Goal: Task Accomplishment & Management: Use online tool/utility

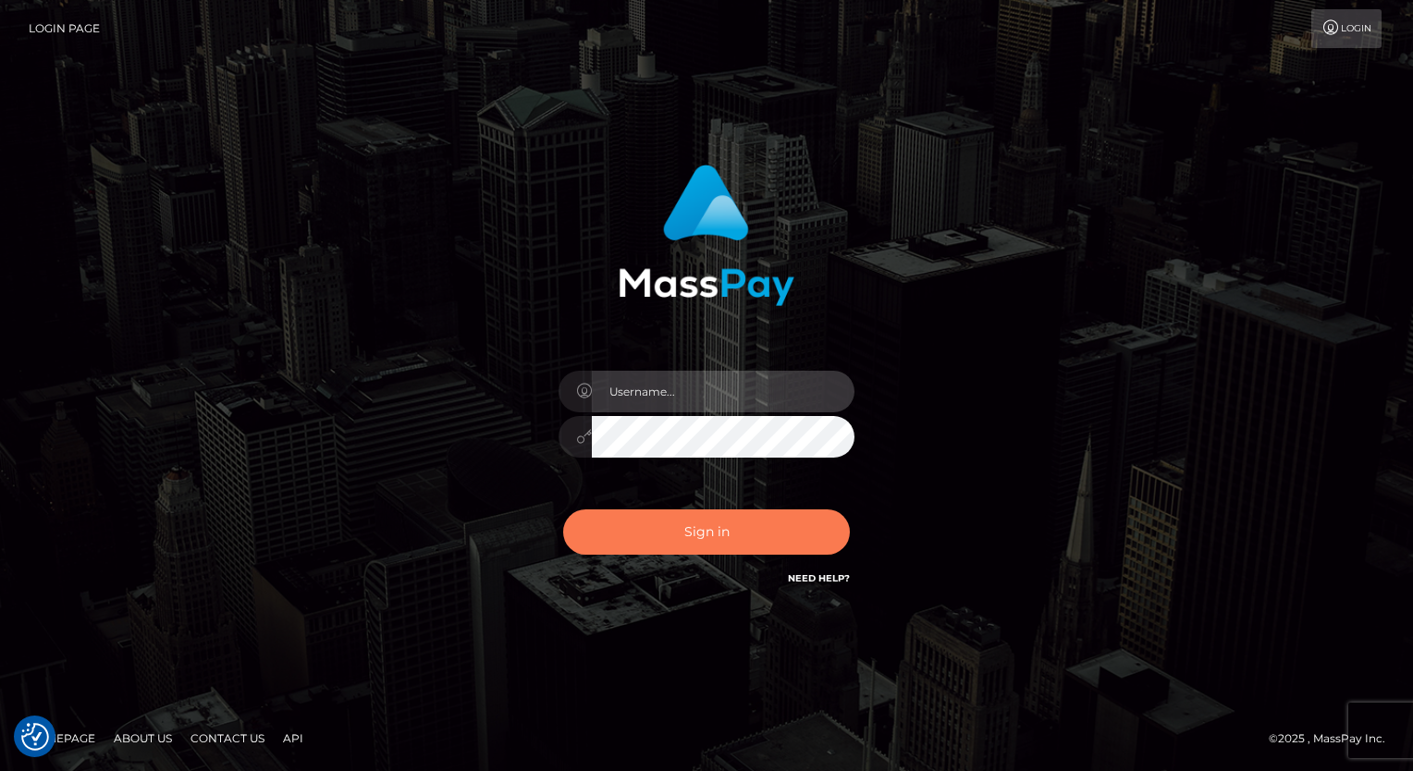
type input "aly.ignite"
click at [694, 538] on button "Sign in" at bounding box center [706, 531] width 287 height 45
type input "aly.ignite"
click at [656, 529] on button "Sign in" at bounding box center [706, 531] width 287 height 45
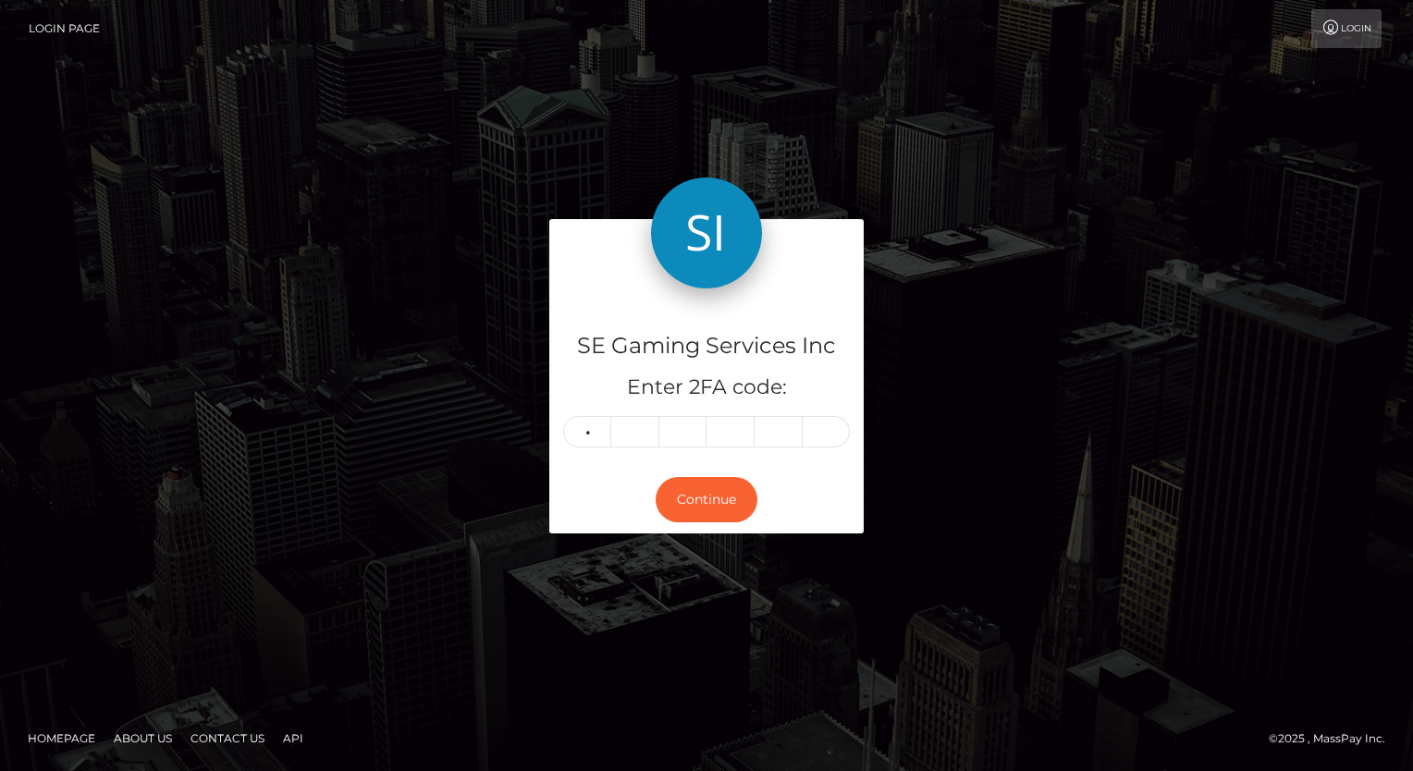
type input "0"
type input "5"
type input "2"
type input "4"
type input "9"
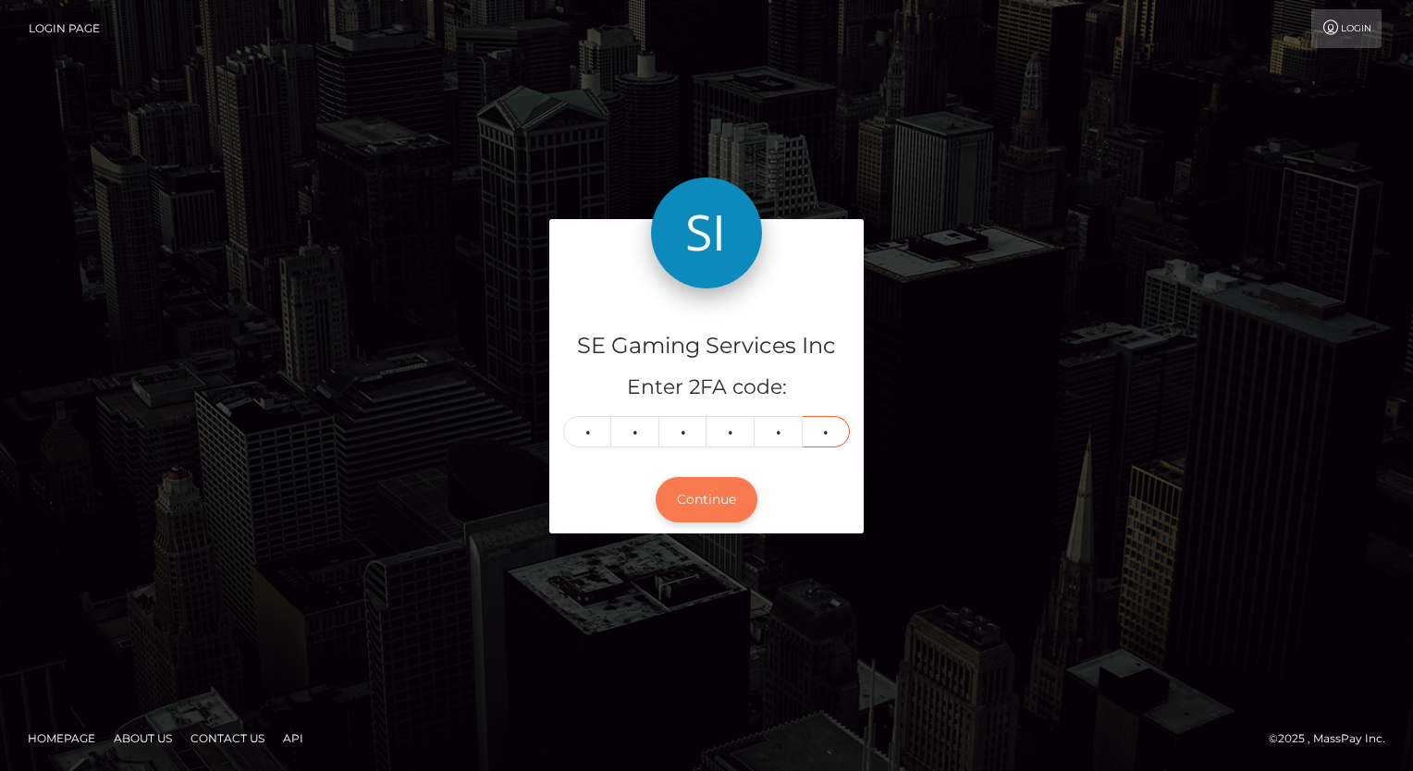
type input "4"
click at [707, 489] on button "Continue" at bounding box center [706, 499] width 102 height 45
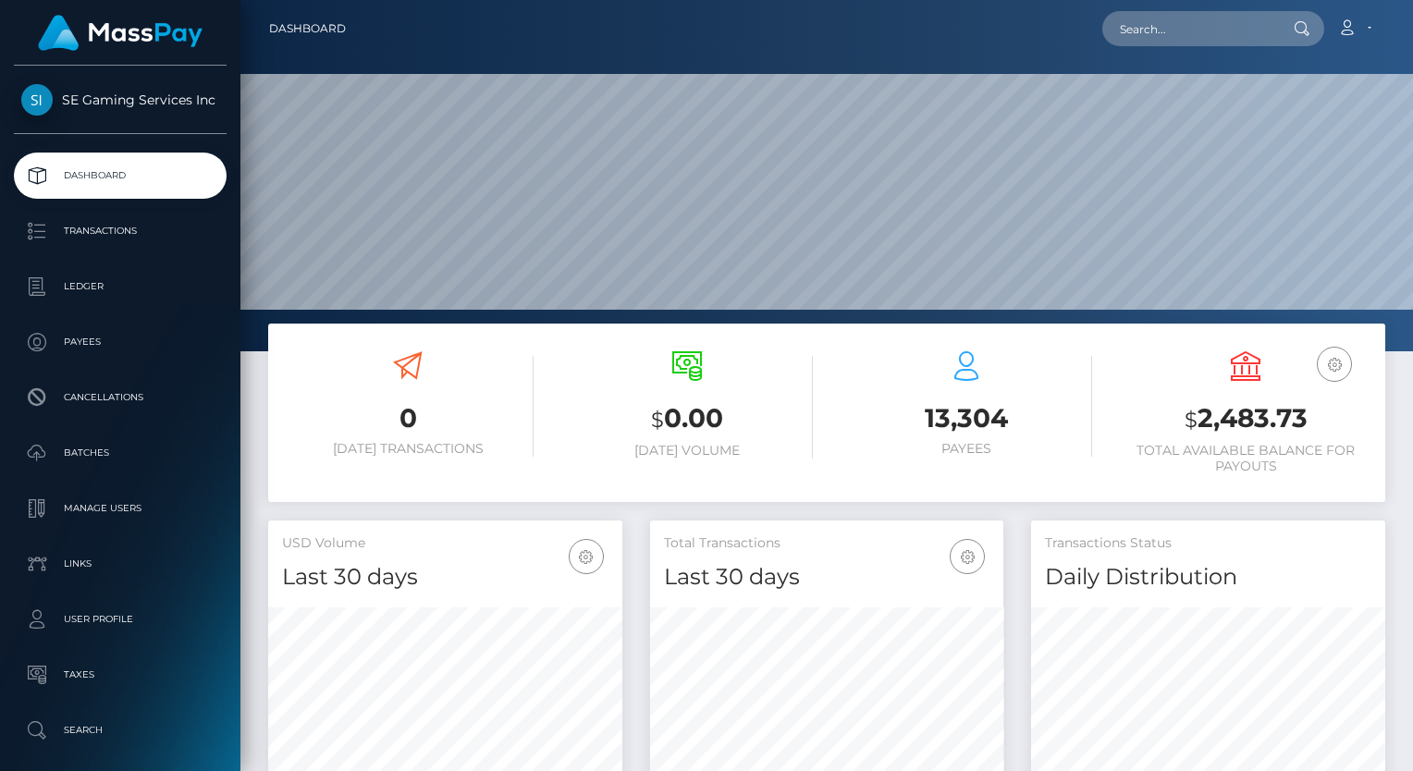
scroll to position [327, 354]
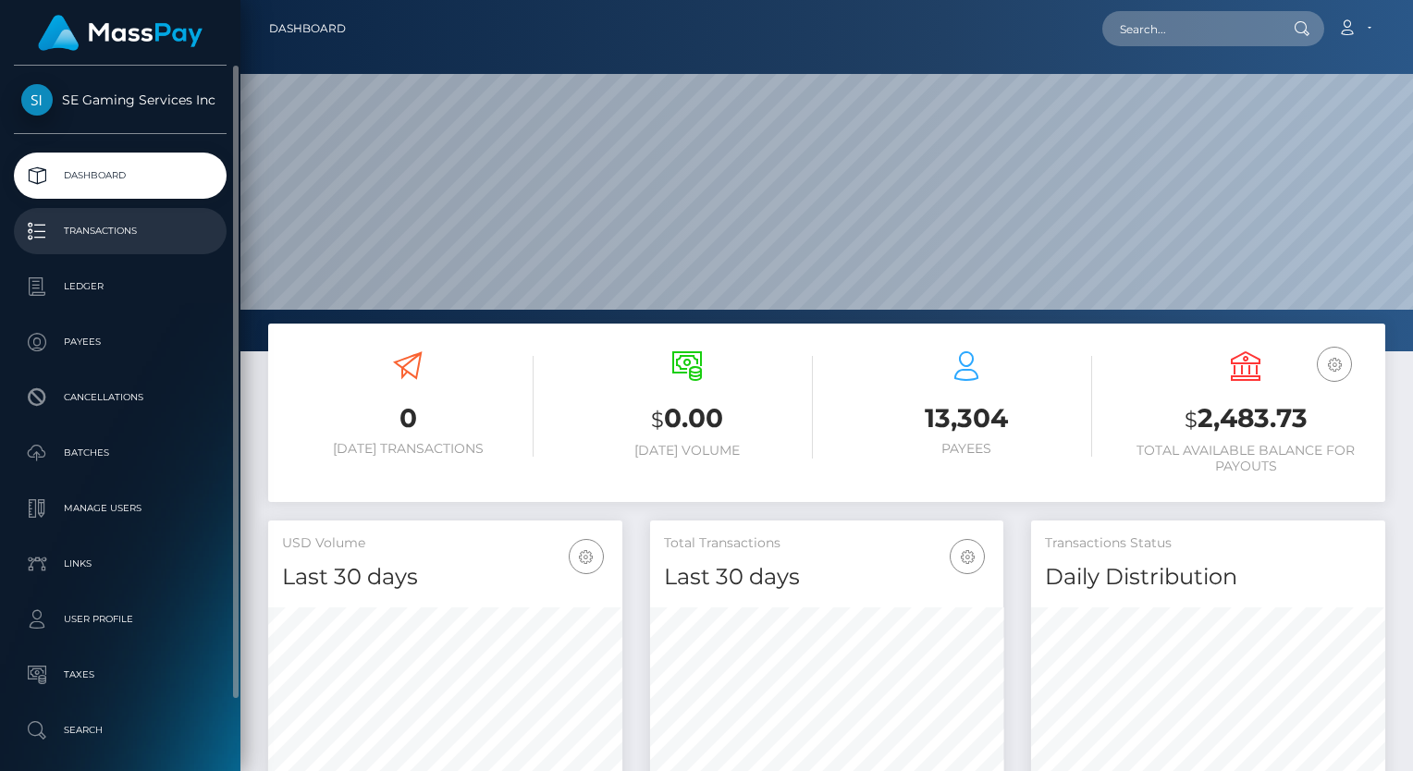
click at [129, 219] on p "Transactions" at bounding box center [120, 231] width 198 height 28
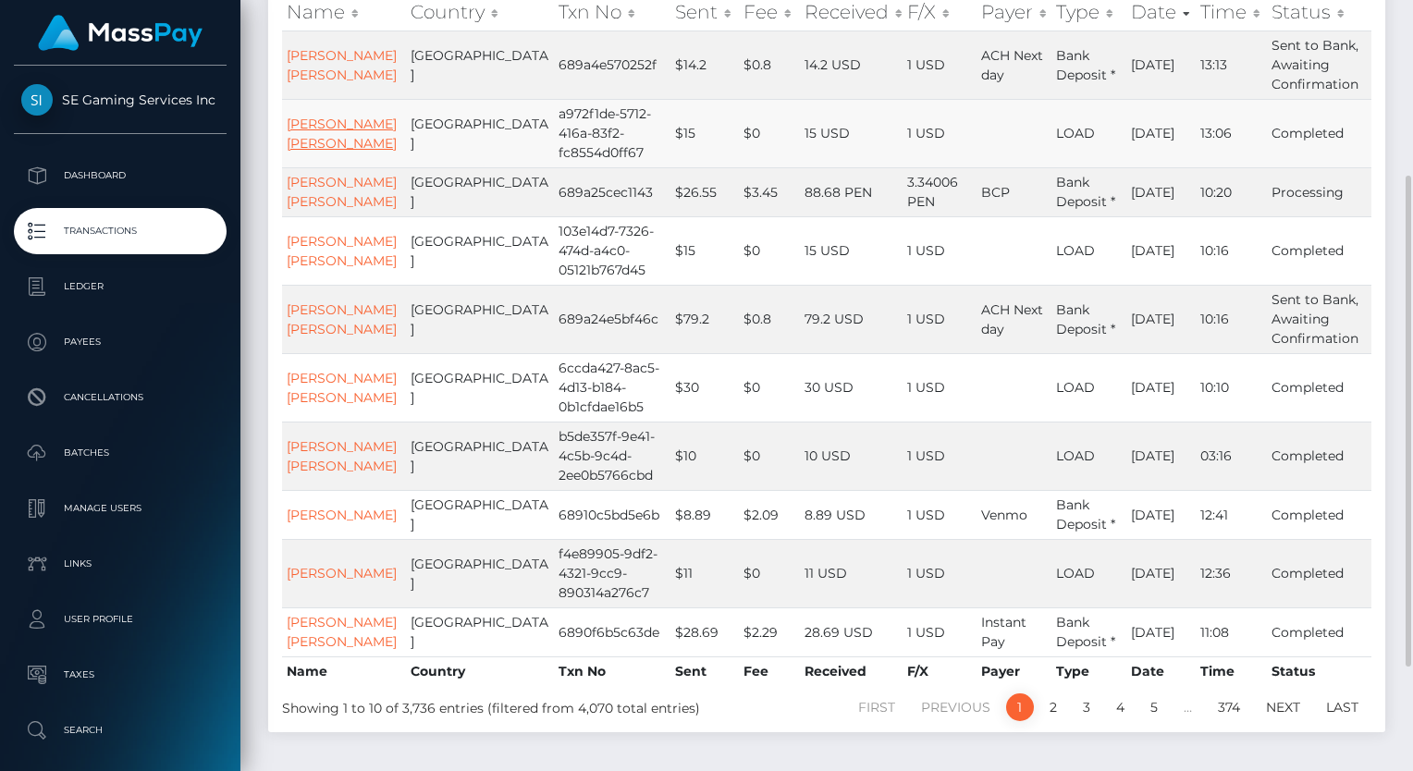
scroll to position [370, 0]
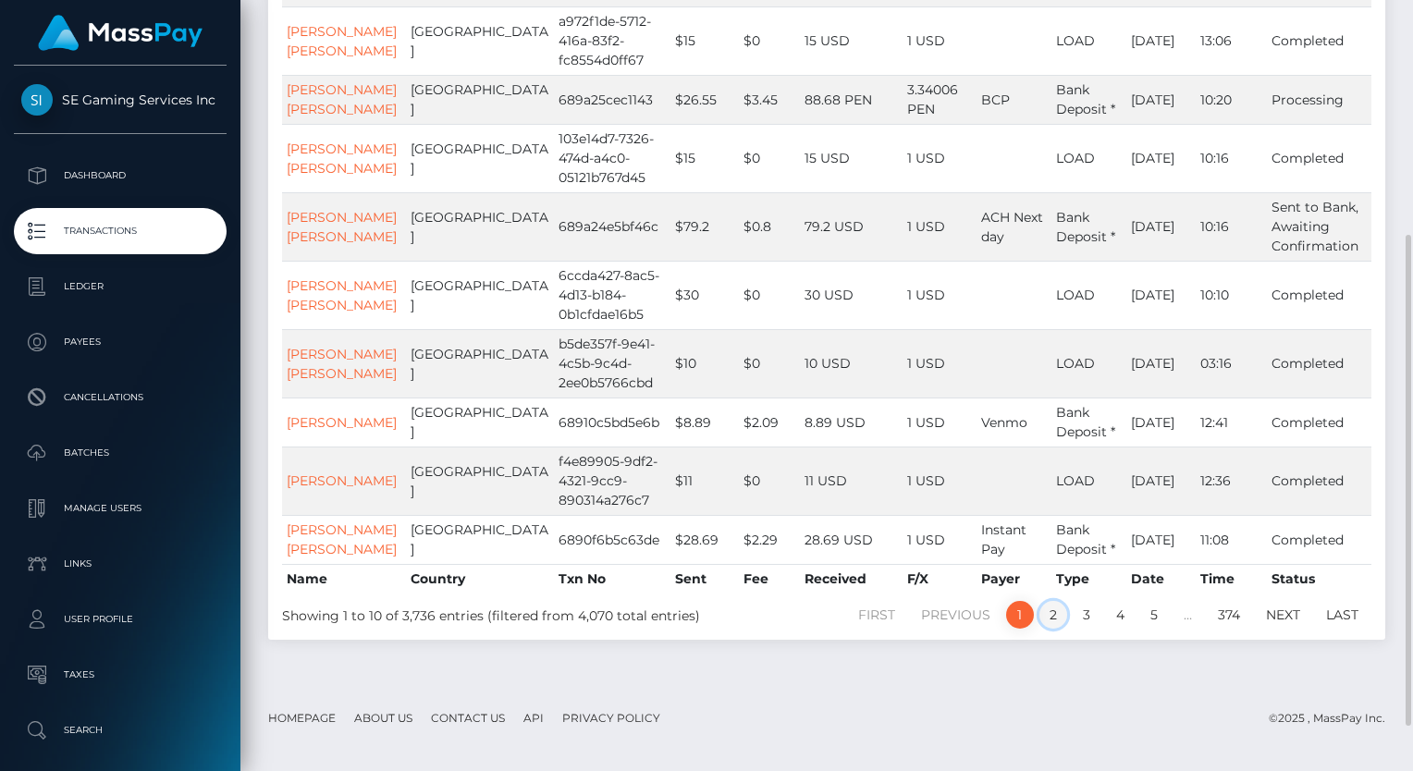
click at [1050, 629] on link "2" at bounding box center [1053, 615] width 28 height 28
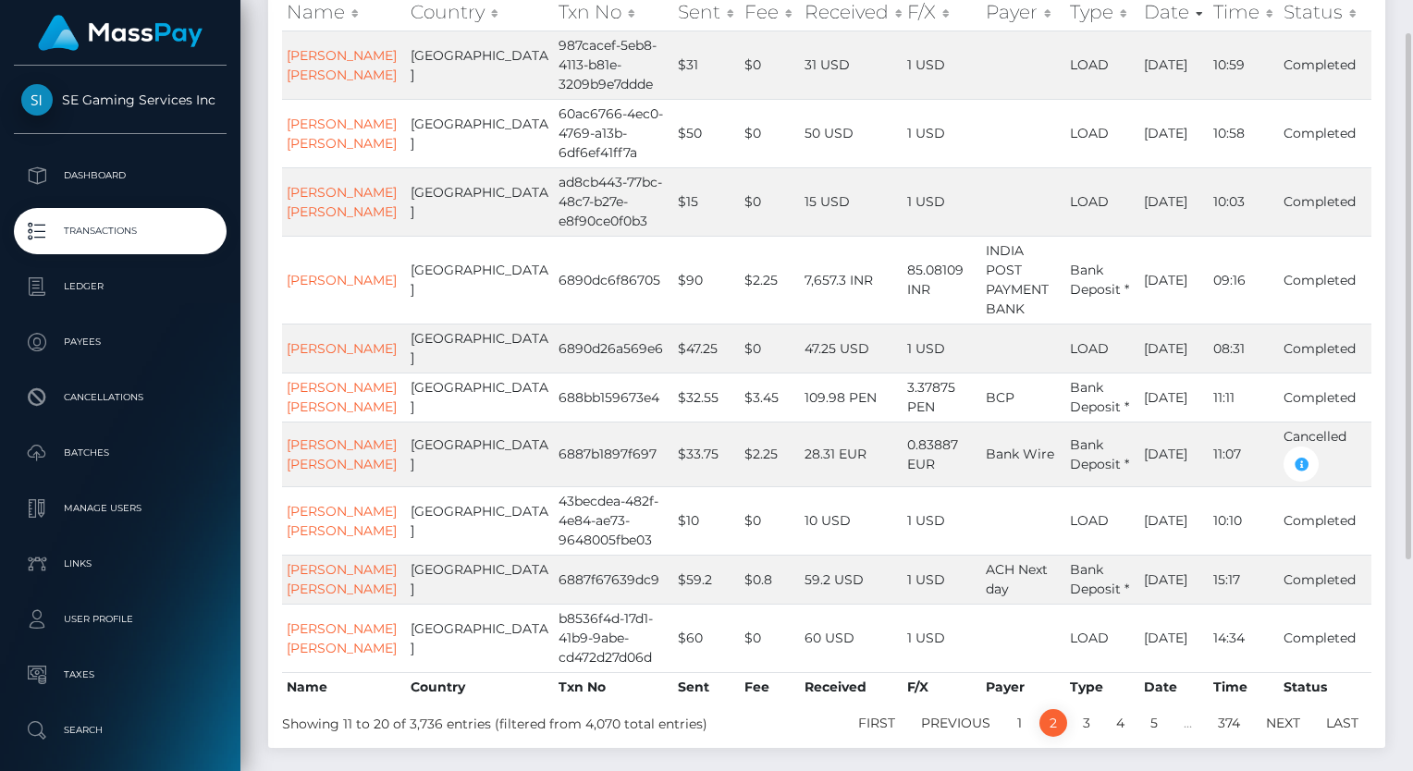
scroll to position [185, 0]
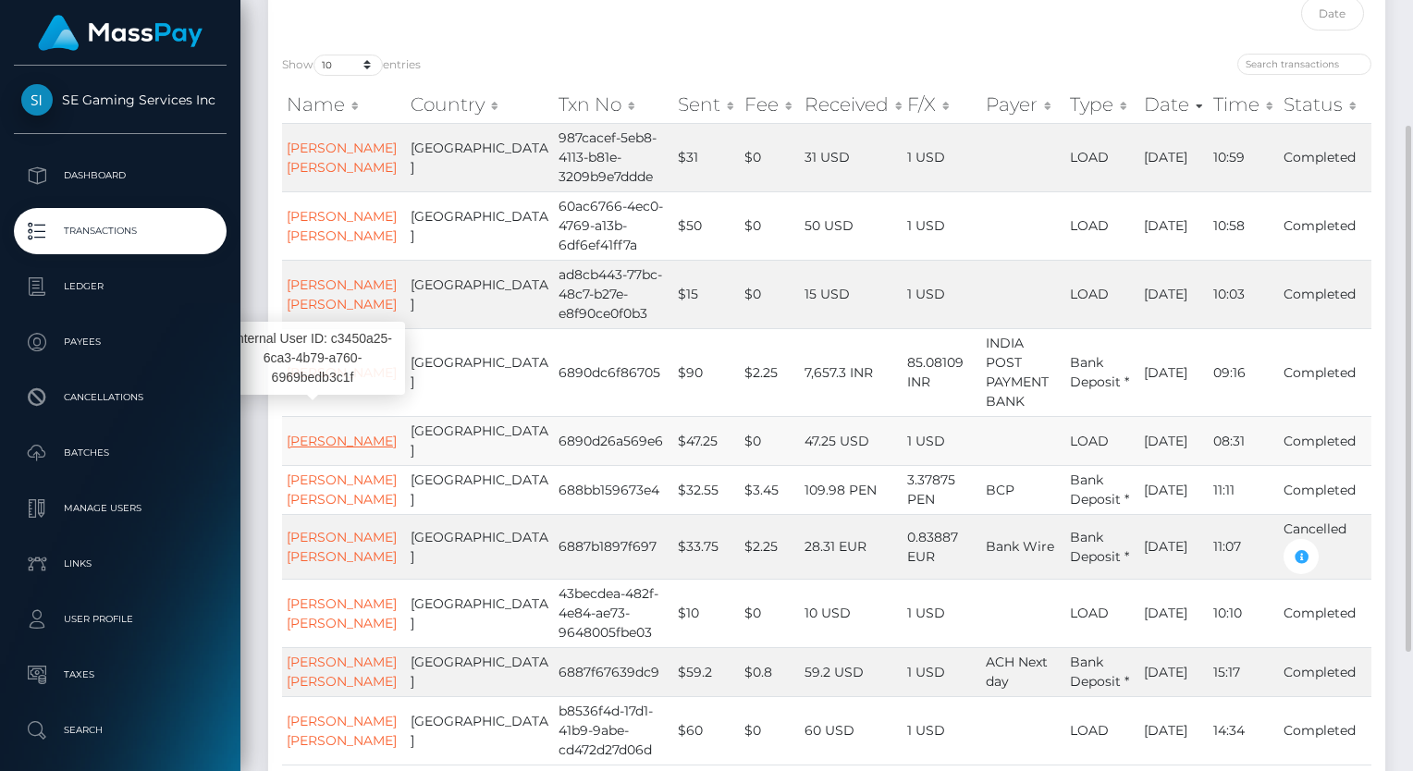
click at [316, 433] on link "[PERSON_NAME]" at bounding box center [342, 441] width 110 height 17
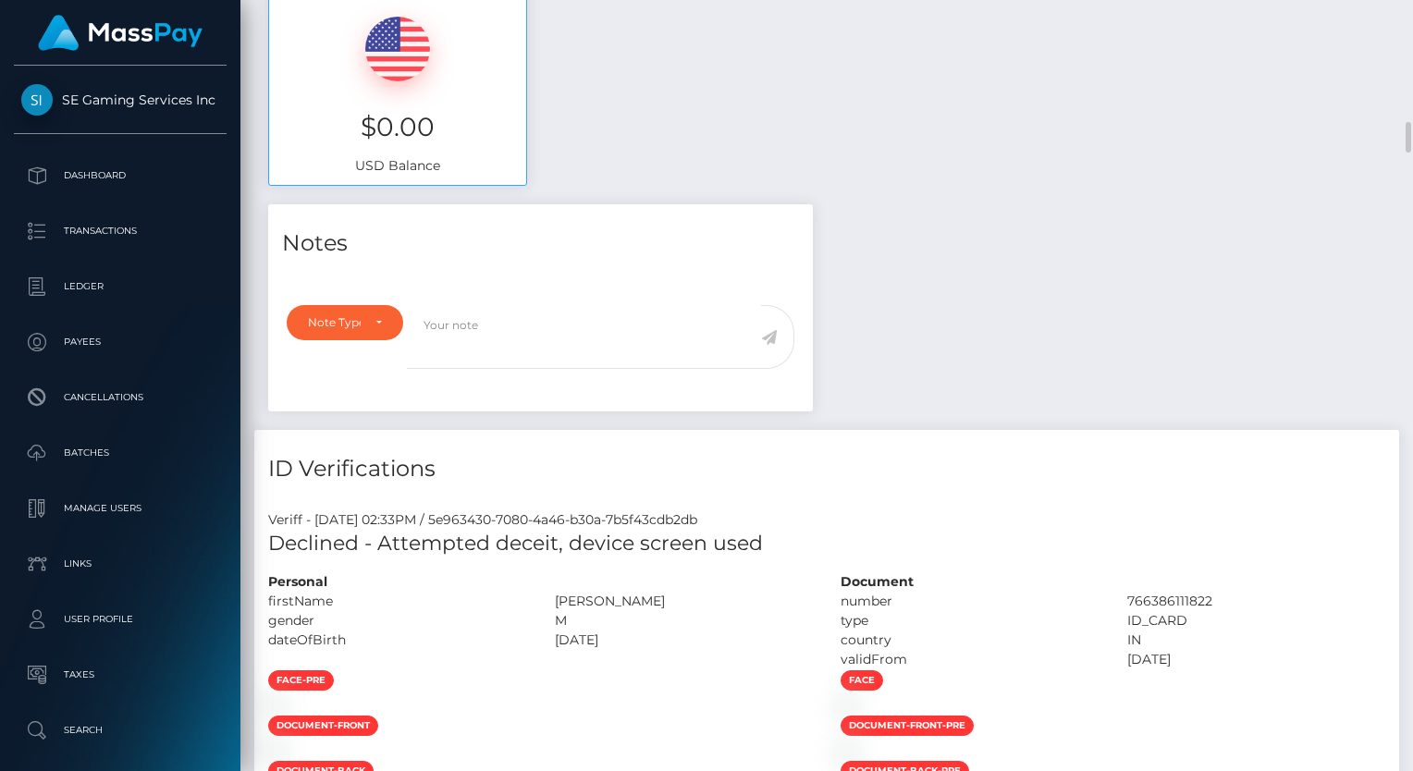
scroll to position [832, 0]
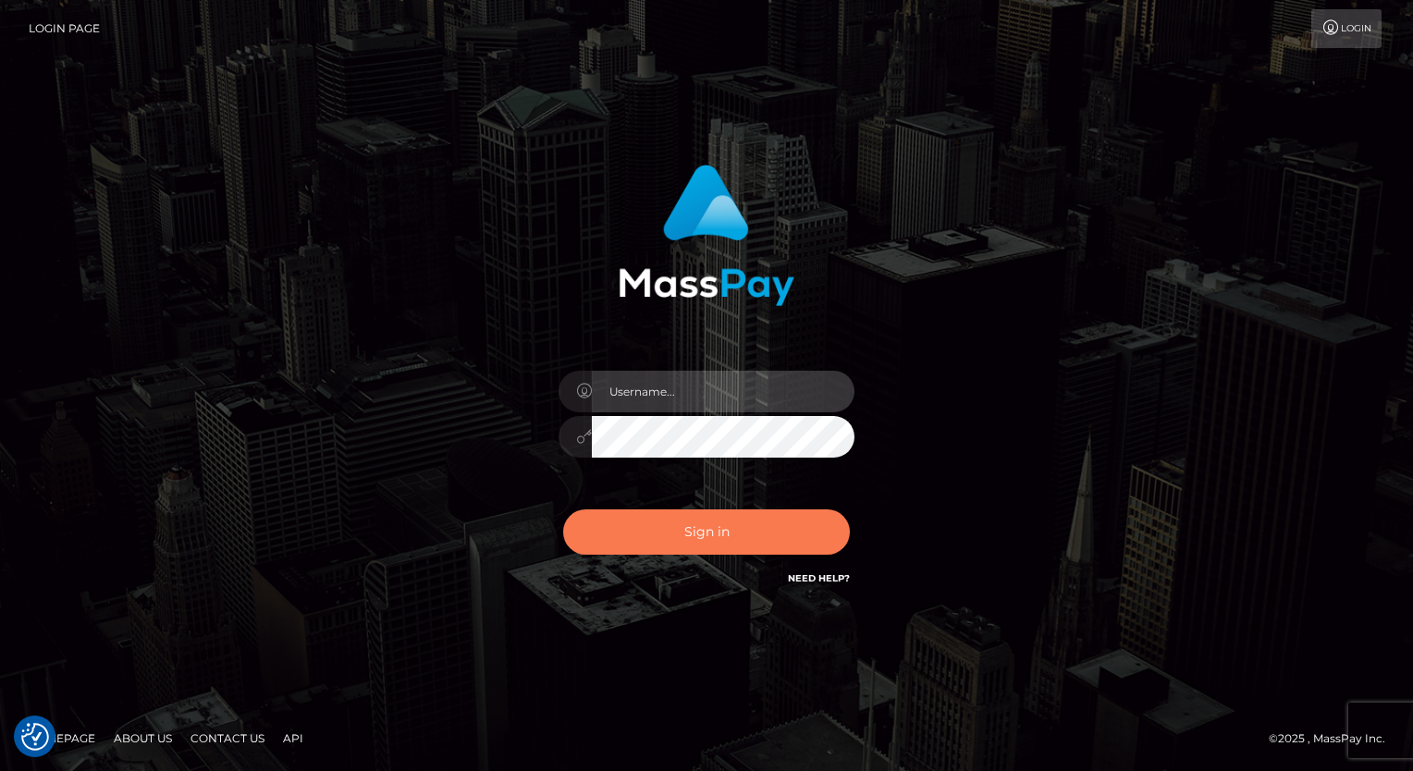
type input "aly.ignite"
click at [670, 523] on button "Sign in" at bounding box center [706, 531] width 287 height 45
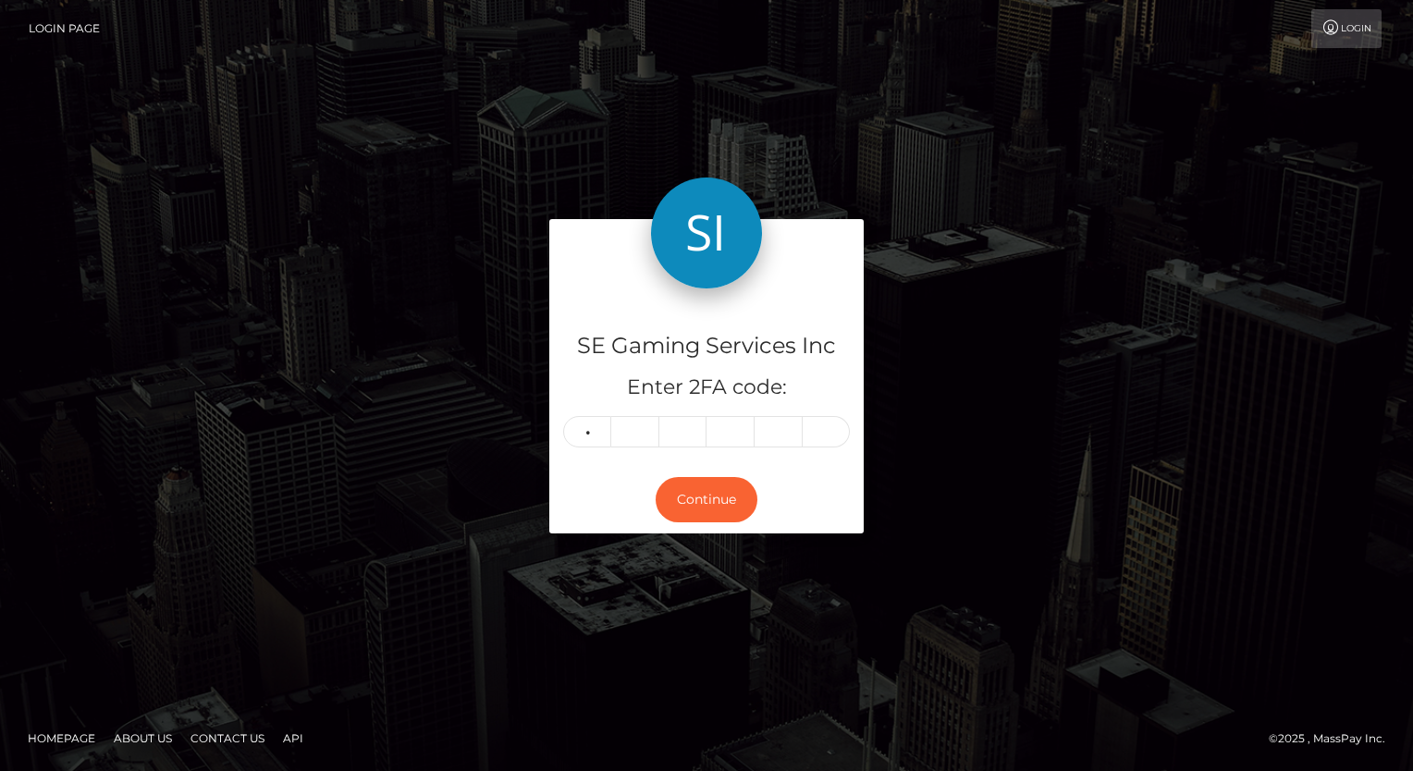
type input "9"
type input "2"
type input "5"
type input "2"
type input "0"
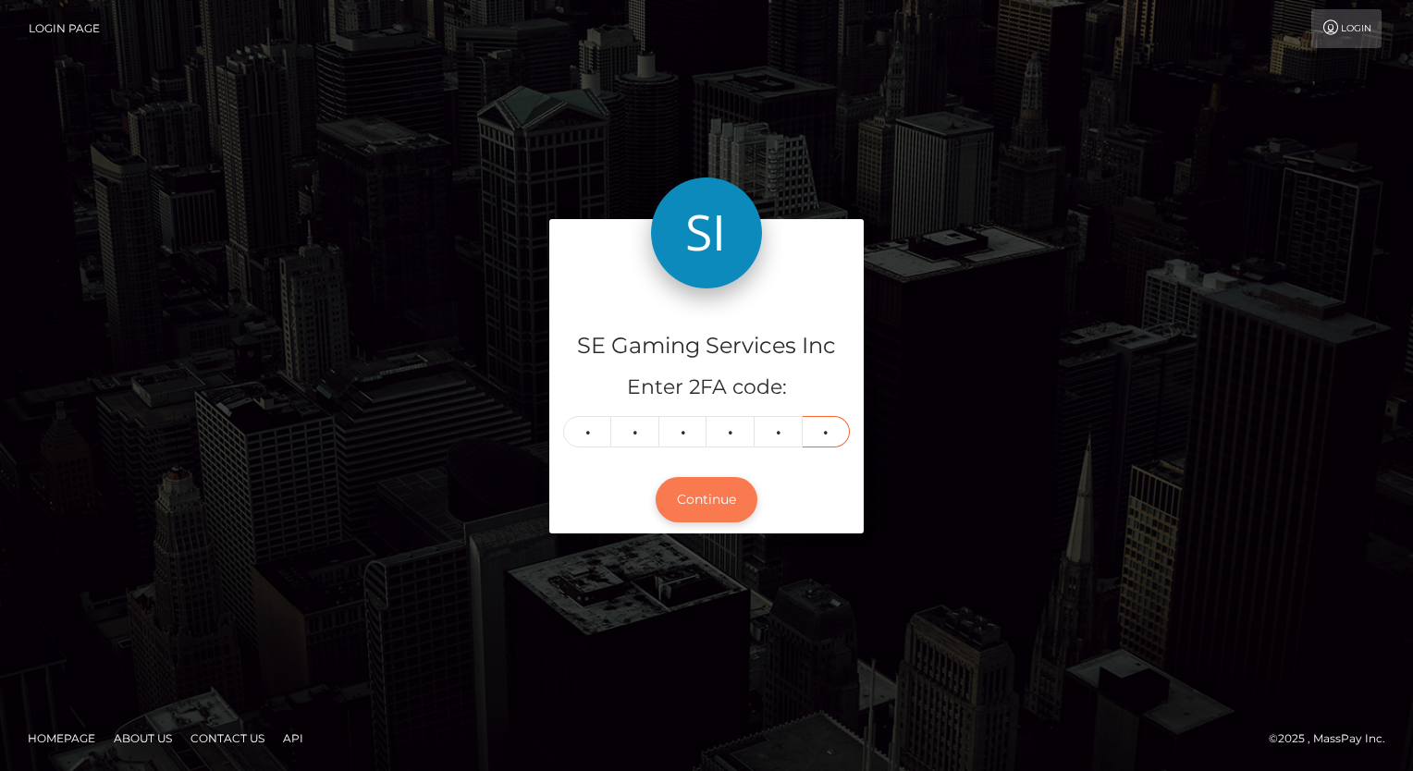
type input "7"
click at [703, 510] on button "Continue" at bounding box center [706, 499] width 102 height 45
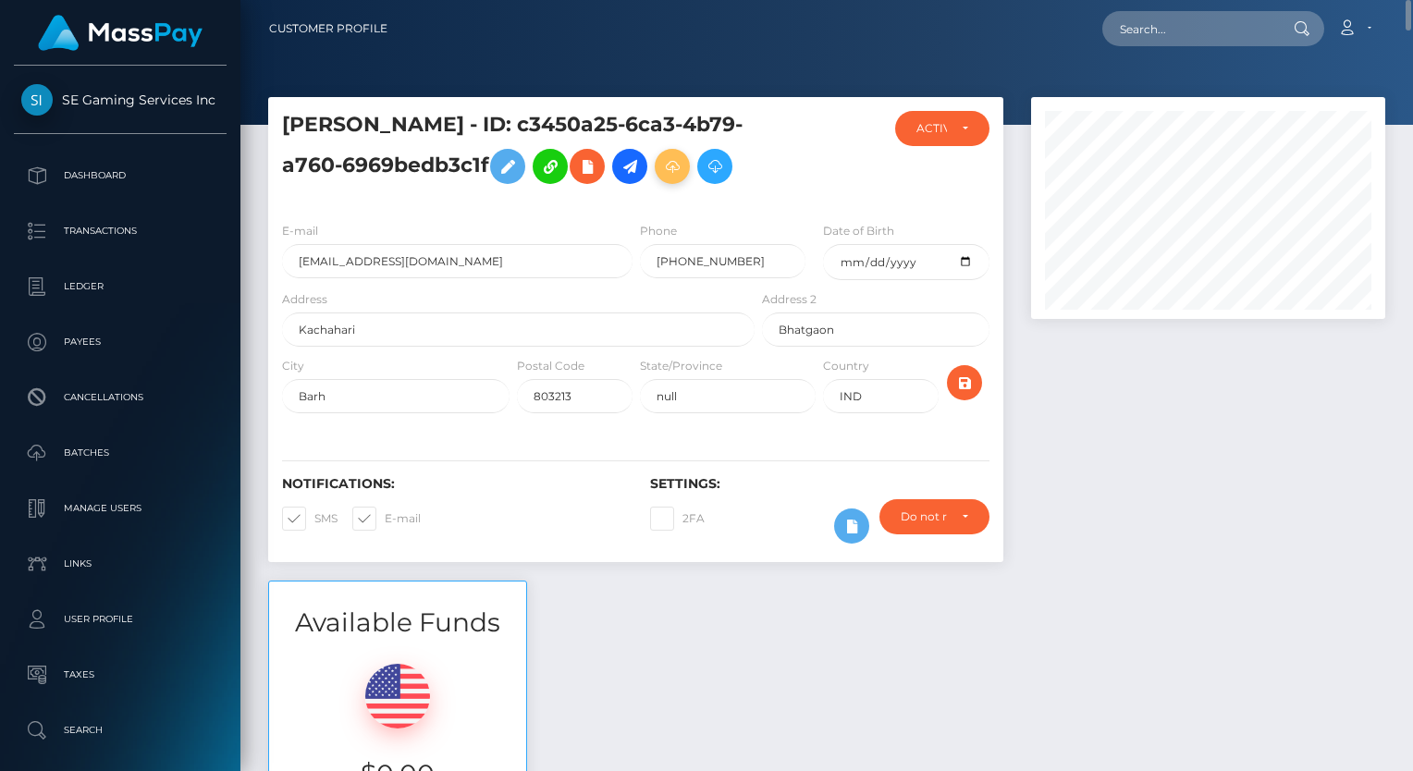
click at [674, 163] on icon at bounding box center [672, 166] width 22 height 23
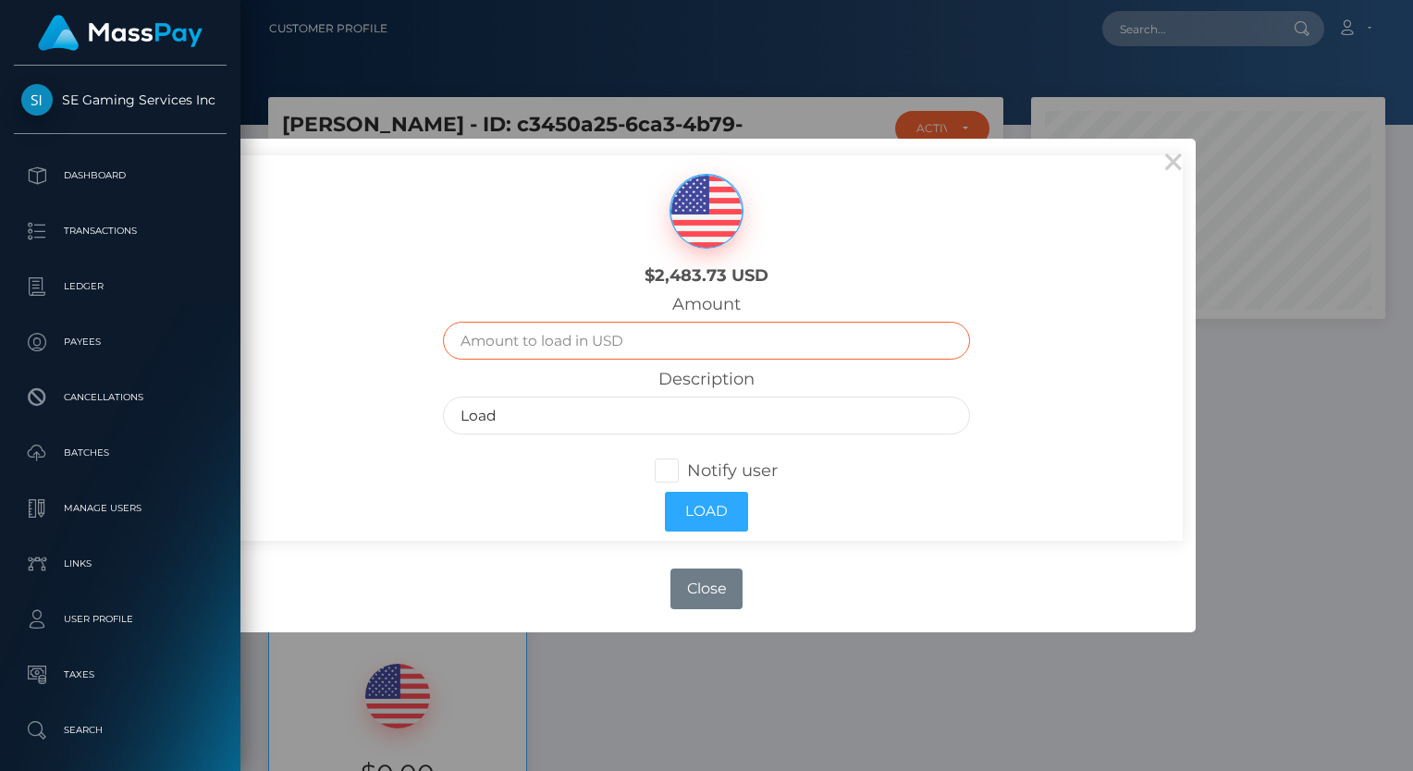
click at [654, 338] on input "text" at bounding box center [707, 341] width 528 height 38
type input "45"
click at [577, 405] on input "Load" at bounding box center [707, 416] width 528 height 38
type input "Load- Mod Stipend"
click at [687, 470] on span at bounding box center [687, 470] width 0 height 20
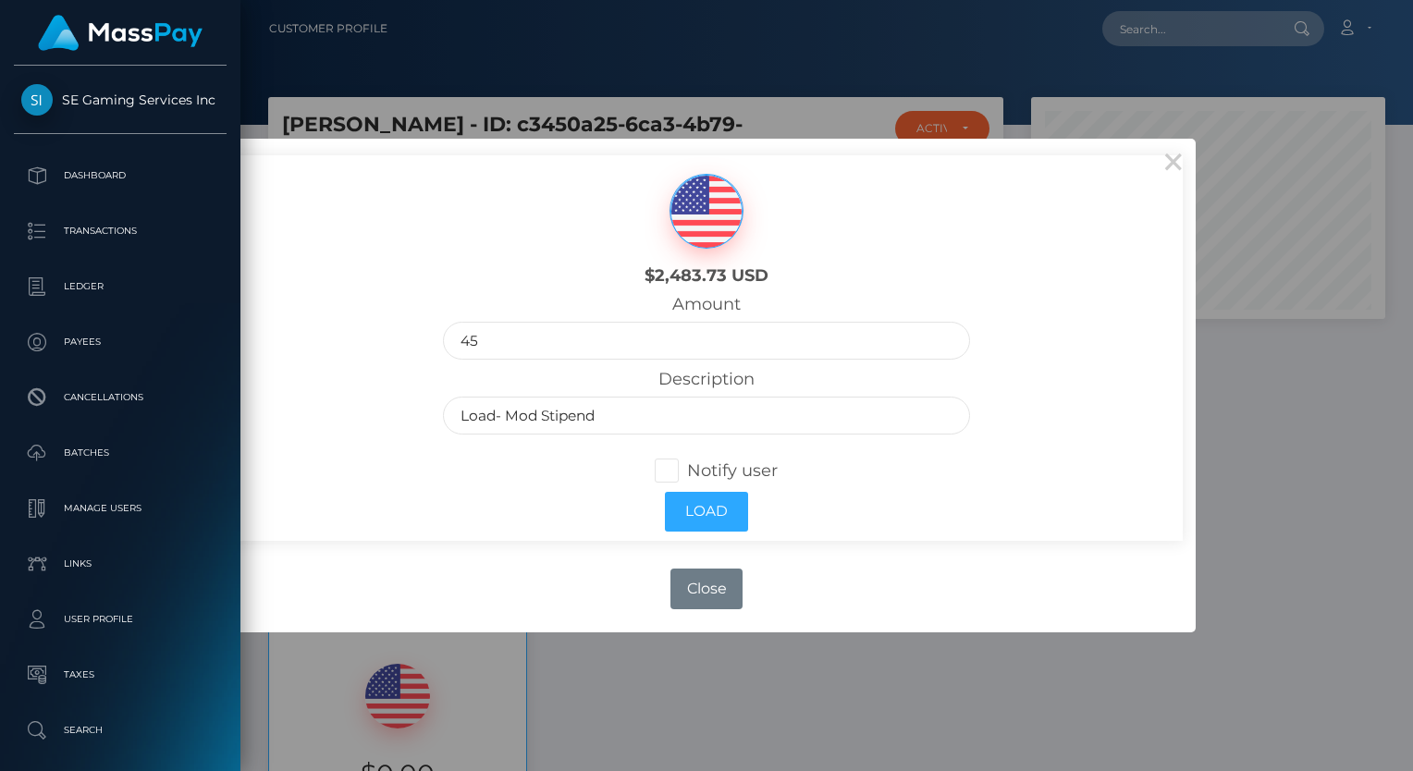
click at [668, 470] on input "Notify user" at bounding box center [674, 468] width 12 height 12
checkbox input "true"
click at [701, 505] on button "Load" at bounding box center [706, 512] width 83 height 40
